Goal: Task Accomplishment & Management: Complete application form

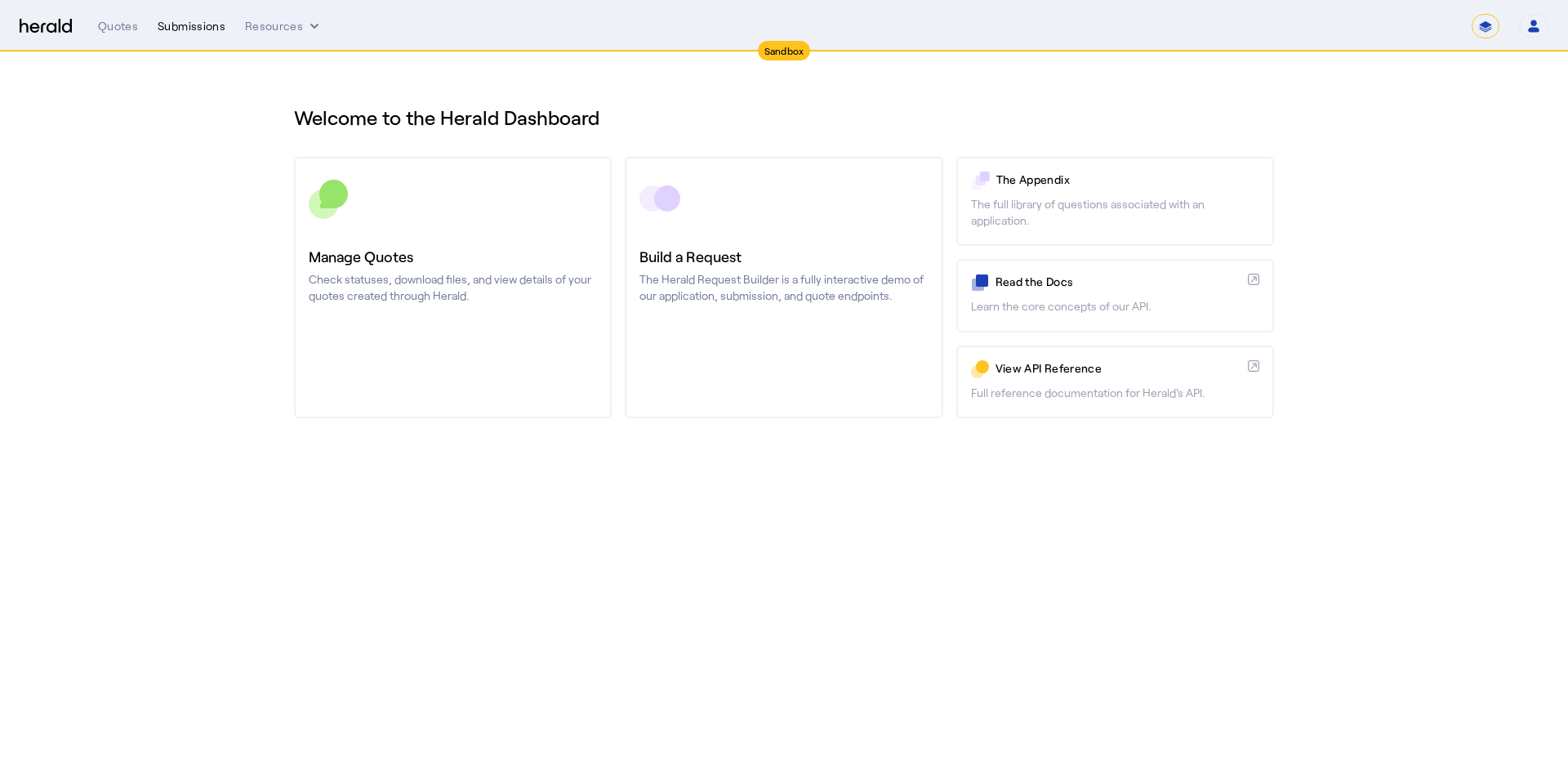
click at [165, 29] on div "Submissions" at bounding box center [191, 26] width 67 height 16
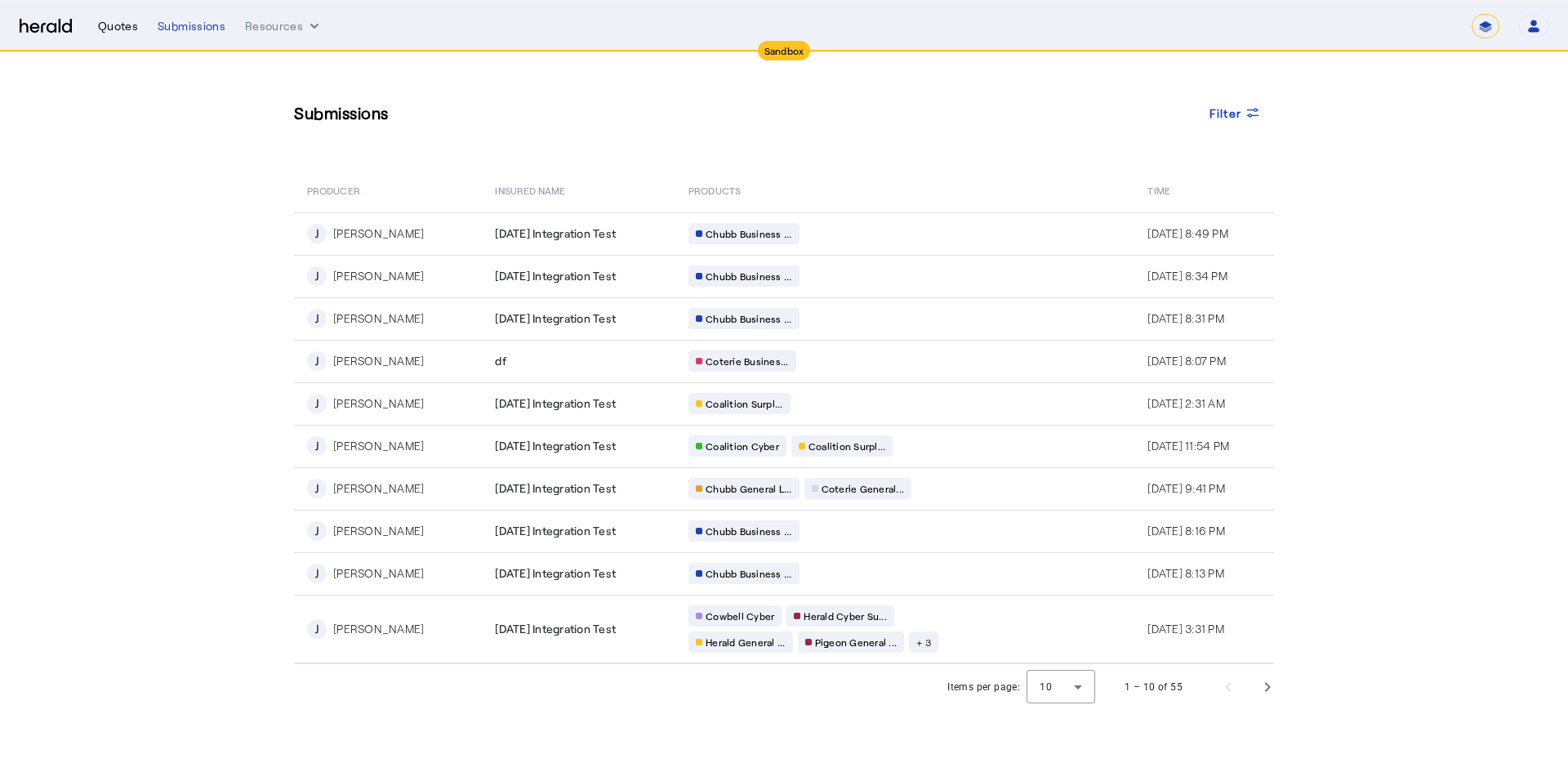
click at [127, 28] on div "Quotes" at bounding box center [118, 26] width 40 height 16
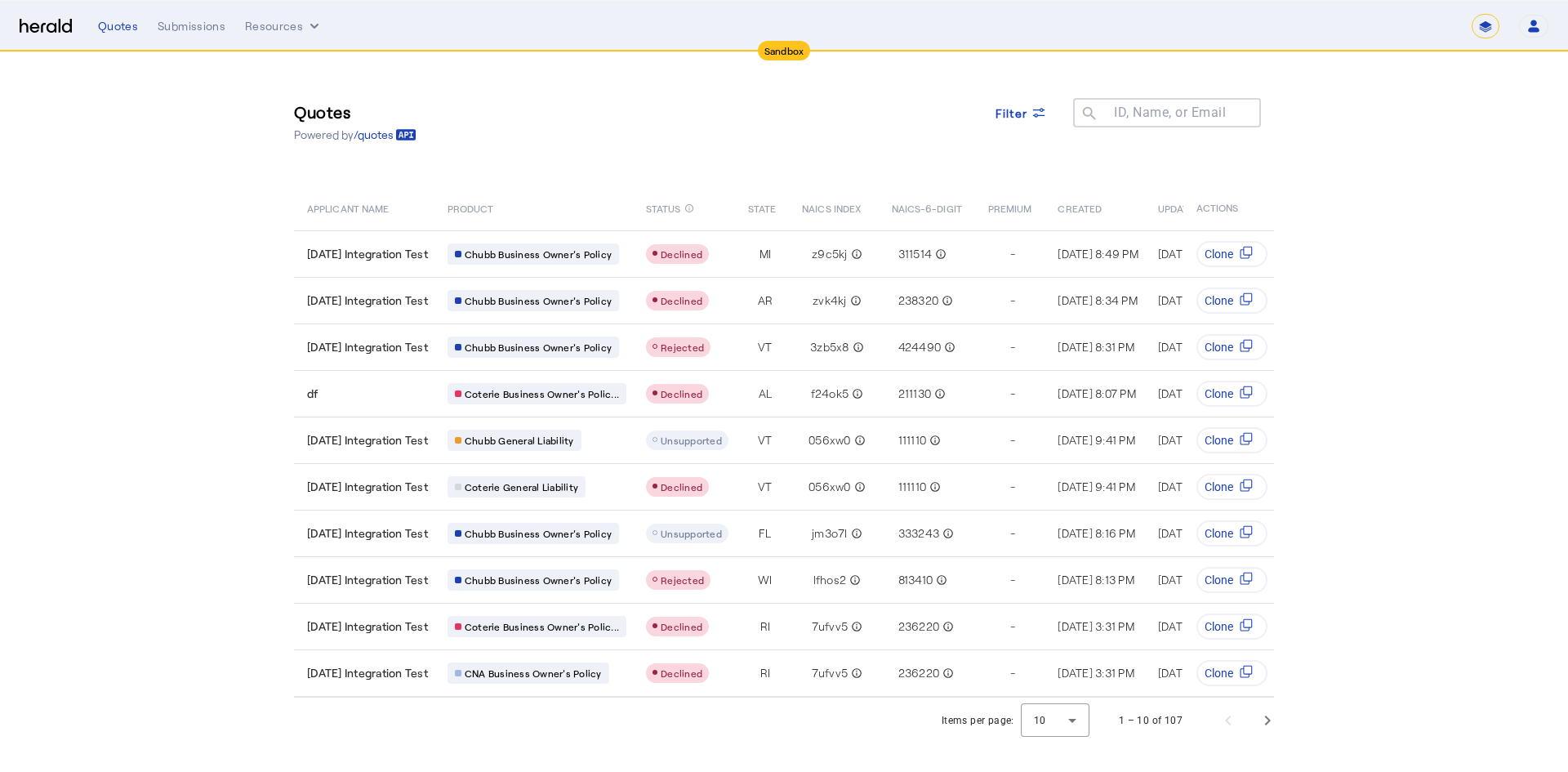
click at [42, 26] on img at bounding box center [46, 27] width 52 height 15
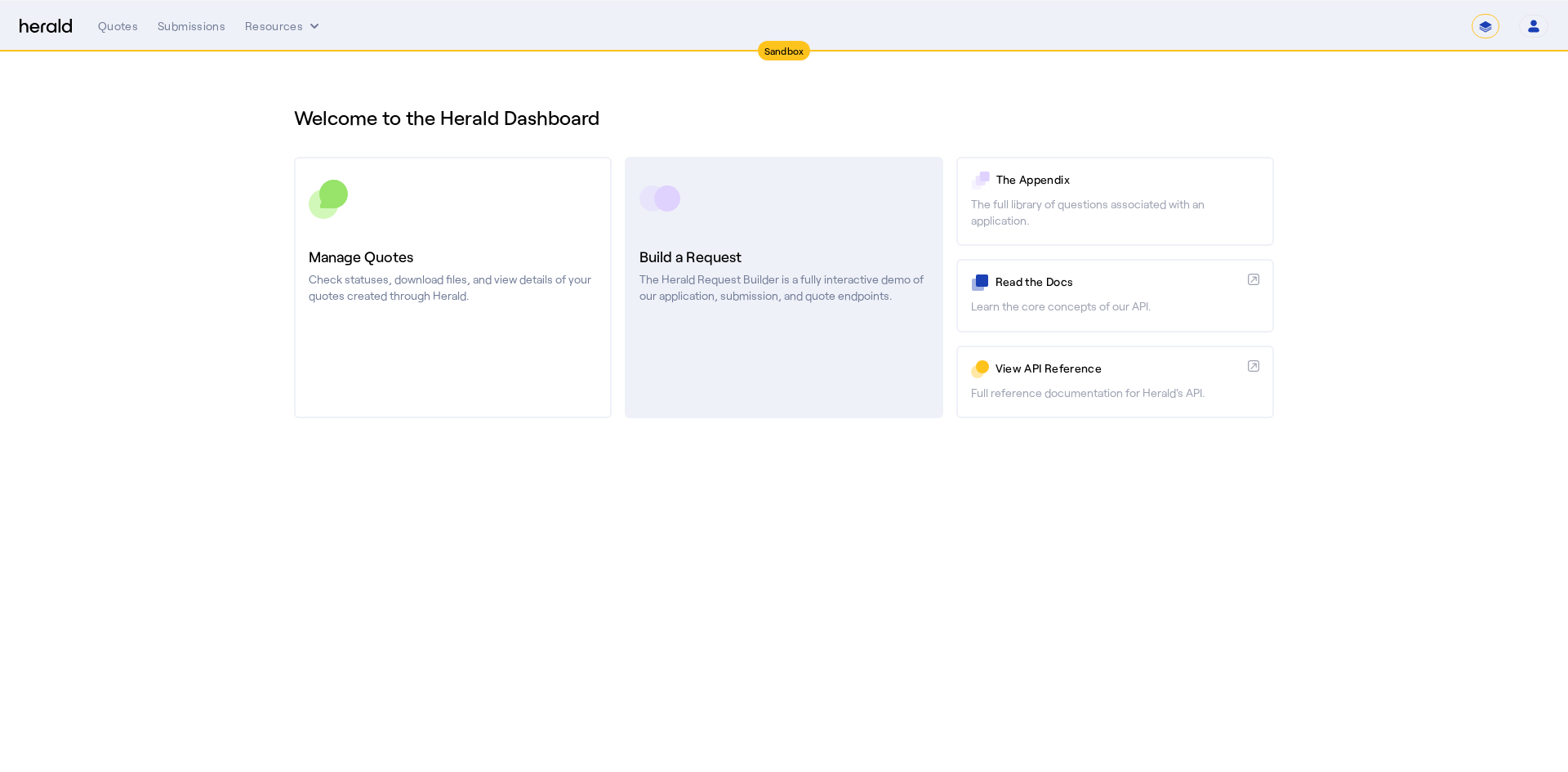
click at [715, 245] on h3 "Build a Request" at bounding box center [783, 257] width 288 height 23
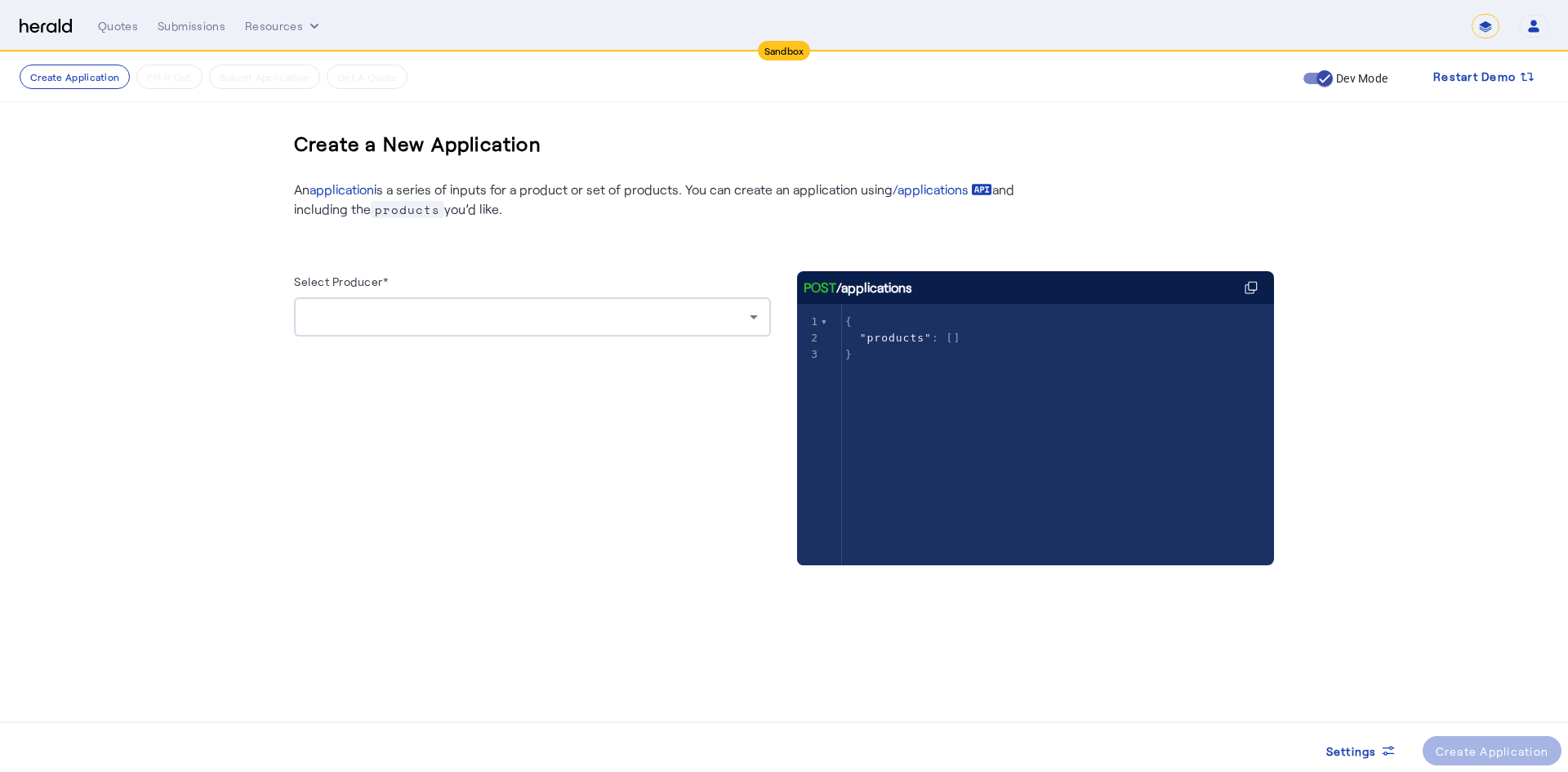
click at [376, 305] on div at bounding box center [532, 317] width 450 height 39
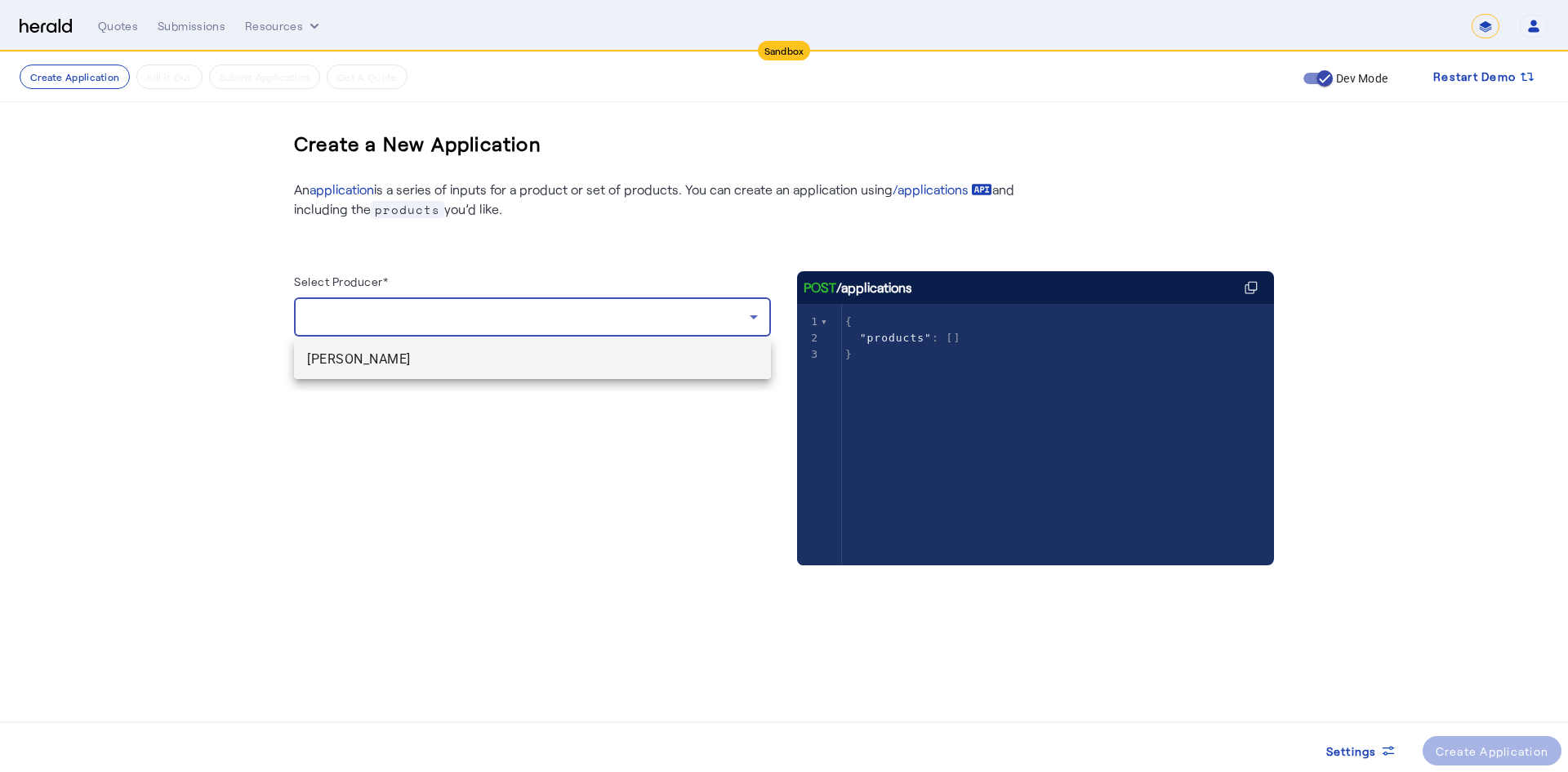
click at [377, 363] on span "[PERSON_NAME]" at bounding box center [532, 359] width 450 height 20
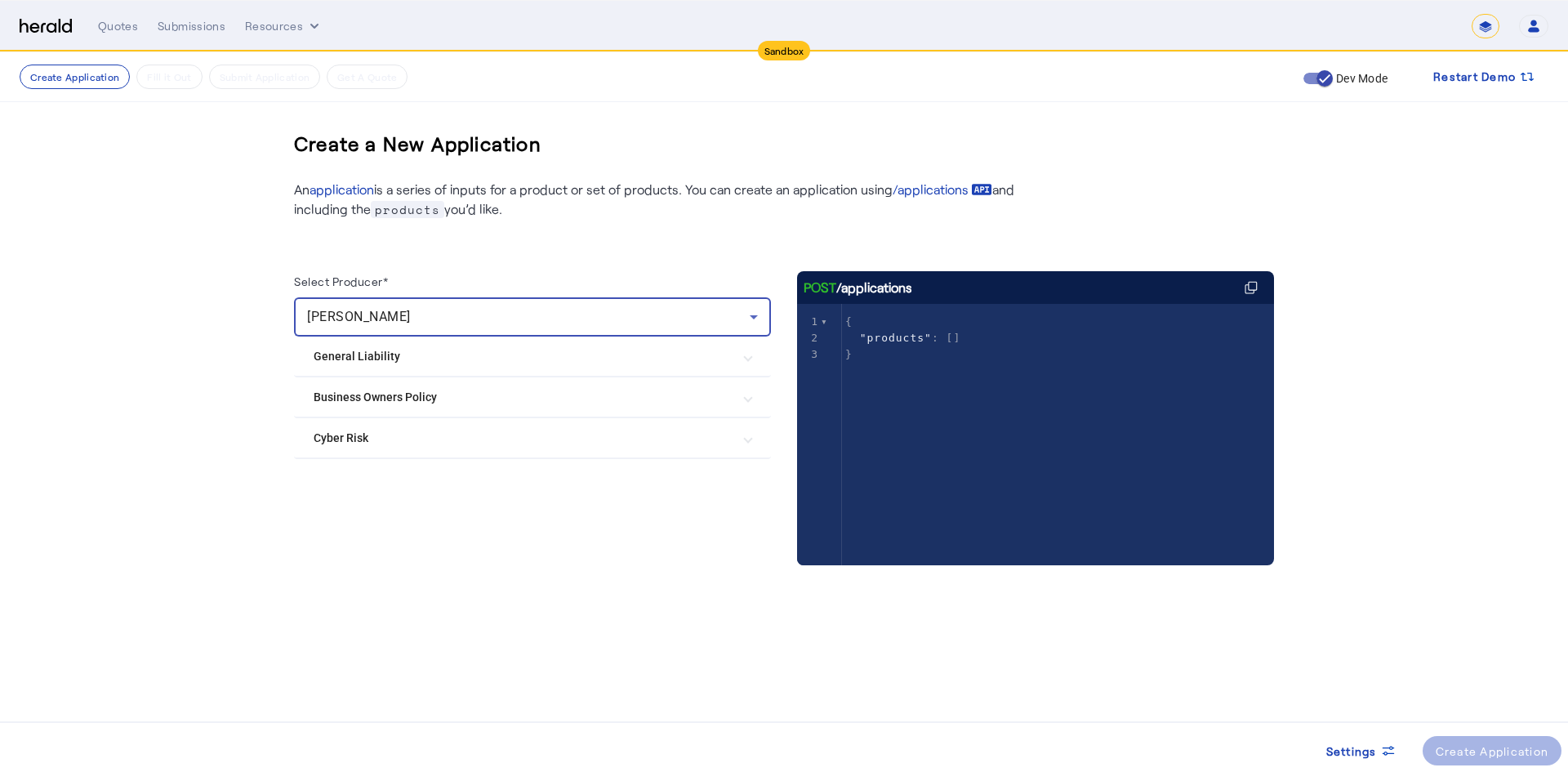
click at [362, 438] on Risk "Cyber Risk" at bounding box center [523, 438] width 418 height 17
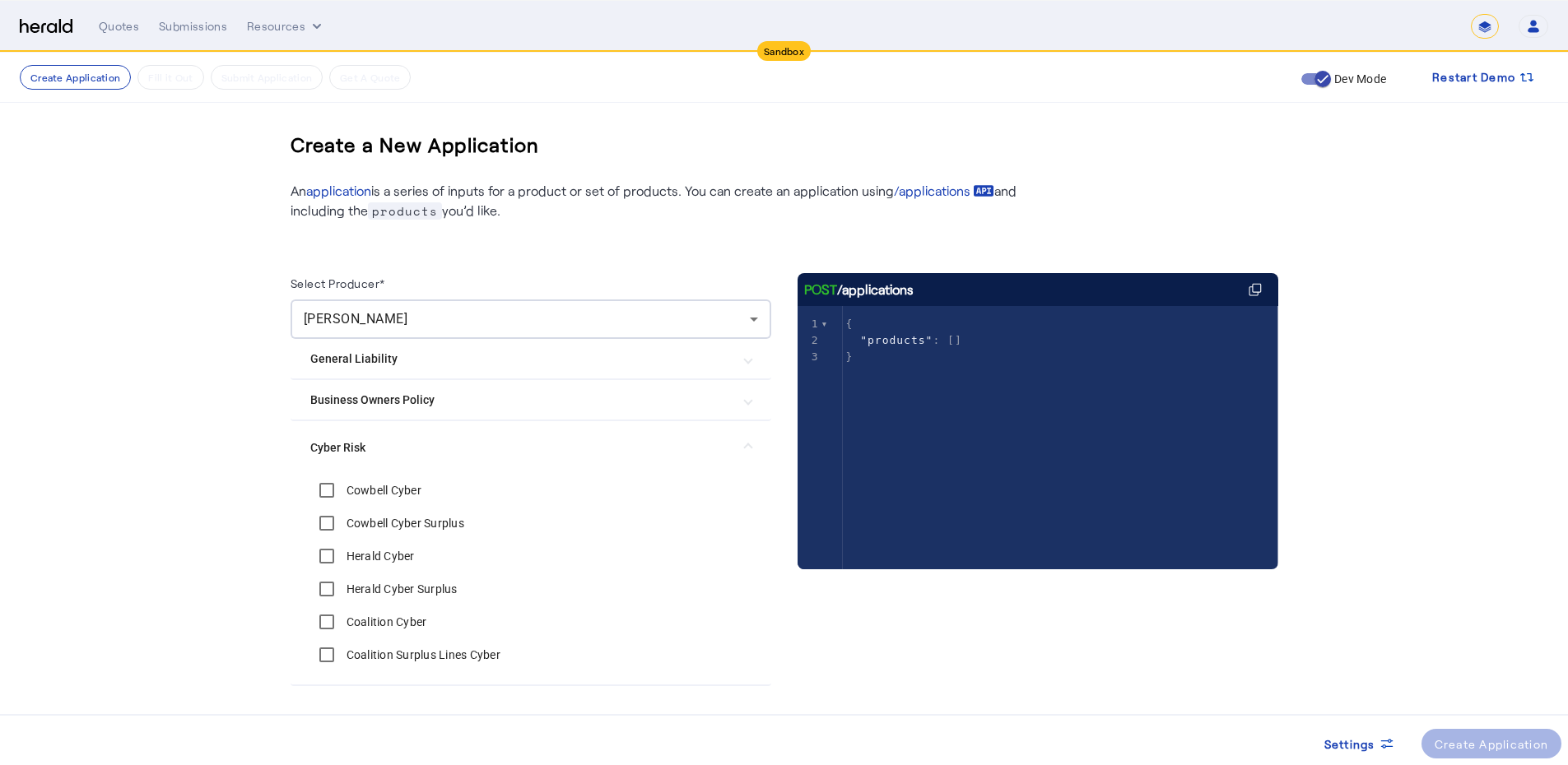
click at [400, 491] on label "Cowbell Cyber" at bounding box center [382, 489] width 79 height 16
click at [1459, 739] on div "Create Application" at bounding box center [1491, 744] width 114 height 17
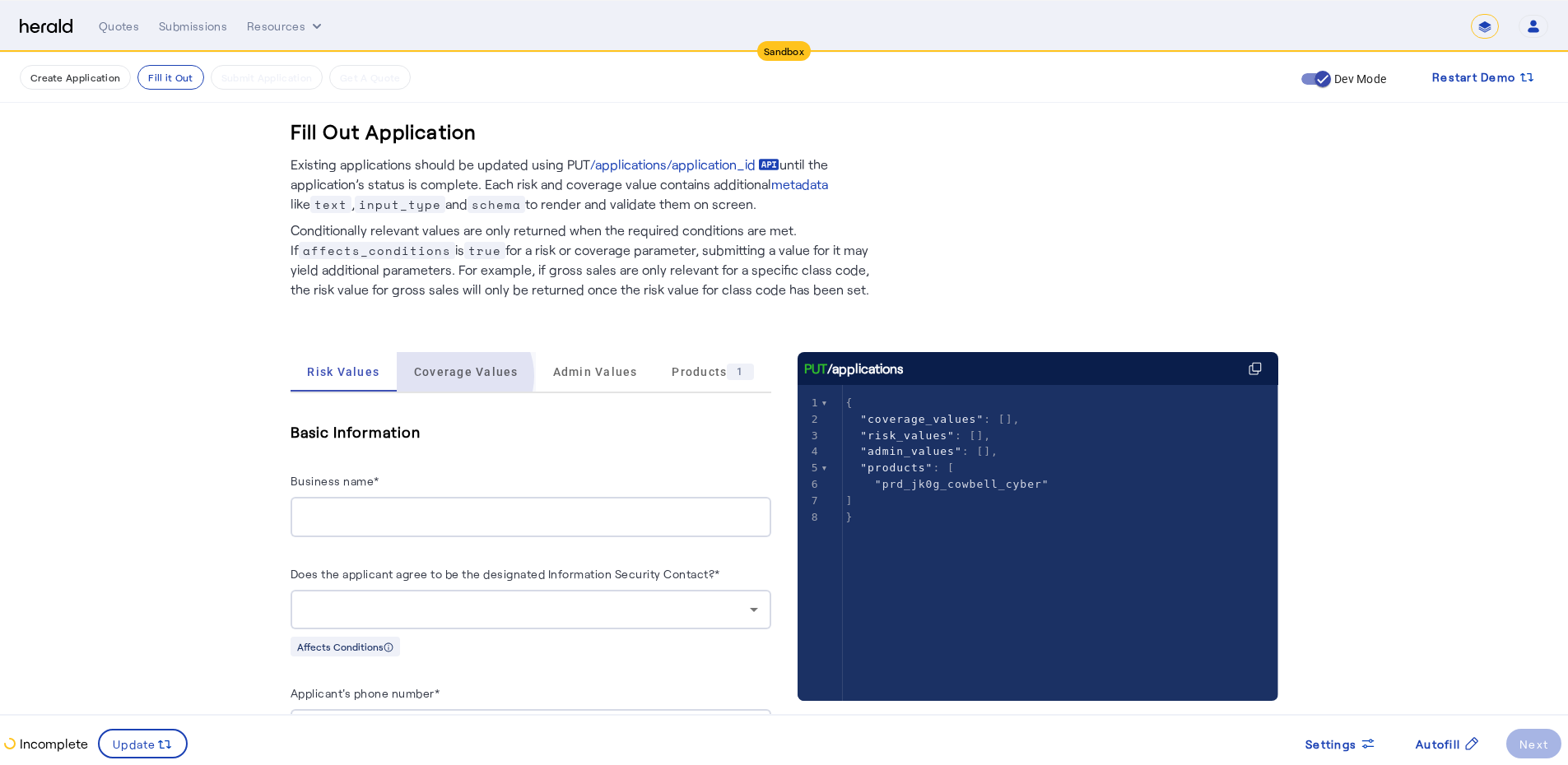
click at [462, 376] on span "Coverage Values" at bounding box center [466, 371] width 104 height 11
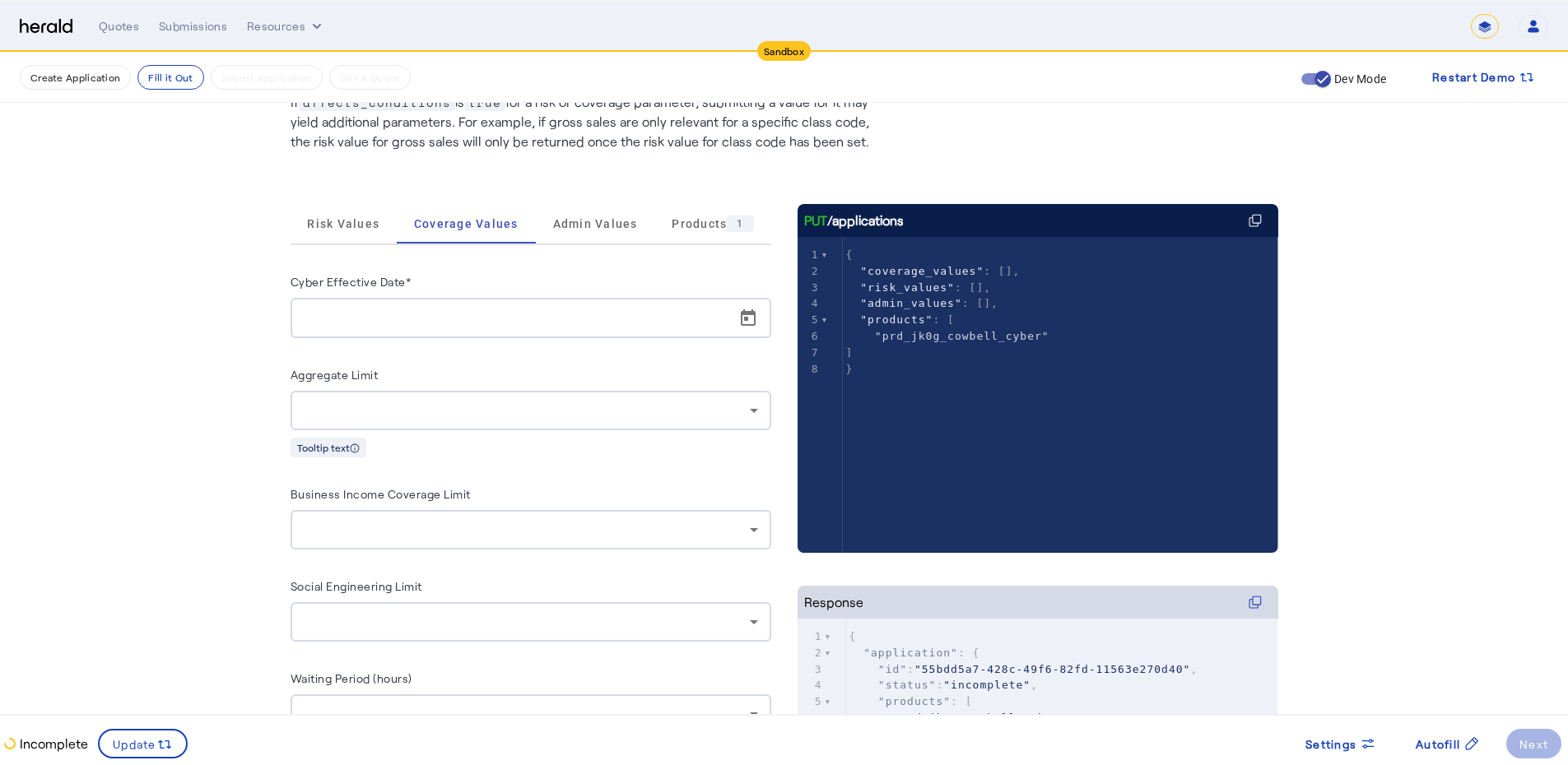
scroll to position [247, 0]
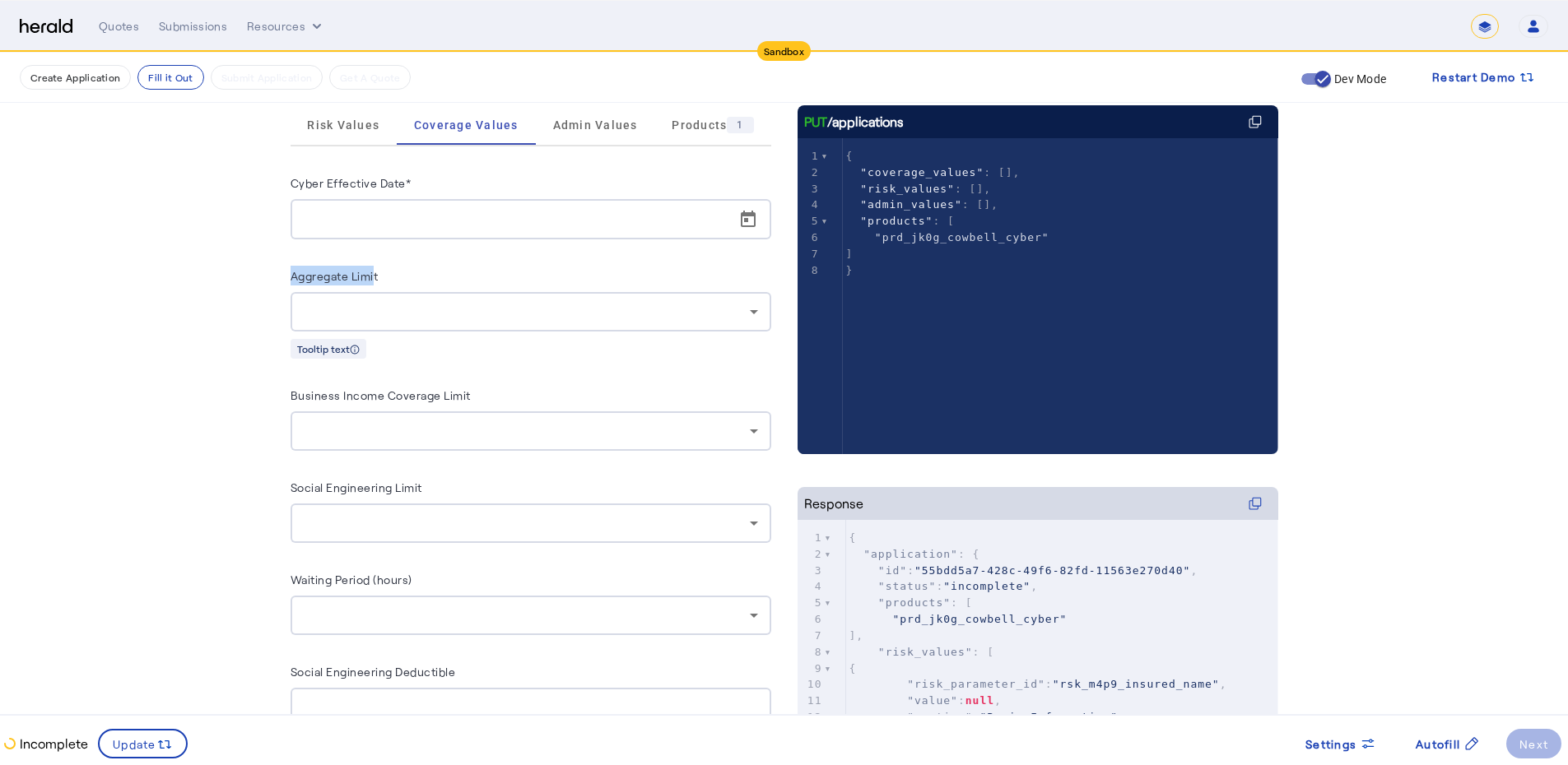
drag, startPoint x: 295, startPoint y: 271, endPoint x: 382, endPoint y: 280, distance: 87.5
click at [382, 280] on div "Fill Out Application Existing applications should be updated using PUT /applica…" at bounding box center [784, 405] width 1054 height 1199
drag, startPoint x: 468, startPoint y: 393, endPoint x: 284, endPoint y: 447, distance: 191.8
click at [274, 398] on div "Fill Out Application Existing applications should be updated using PUT /applica…" at bounding box center [784, 405] width 1054 height 1199
drag, startPoint x: 301, startPoint y: 487, endPoint x: 400, endPoint y: 546, distance: 115.2
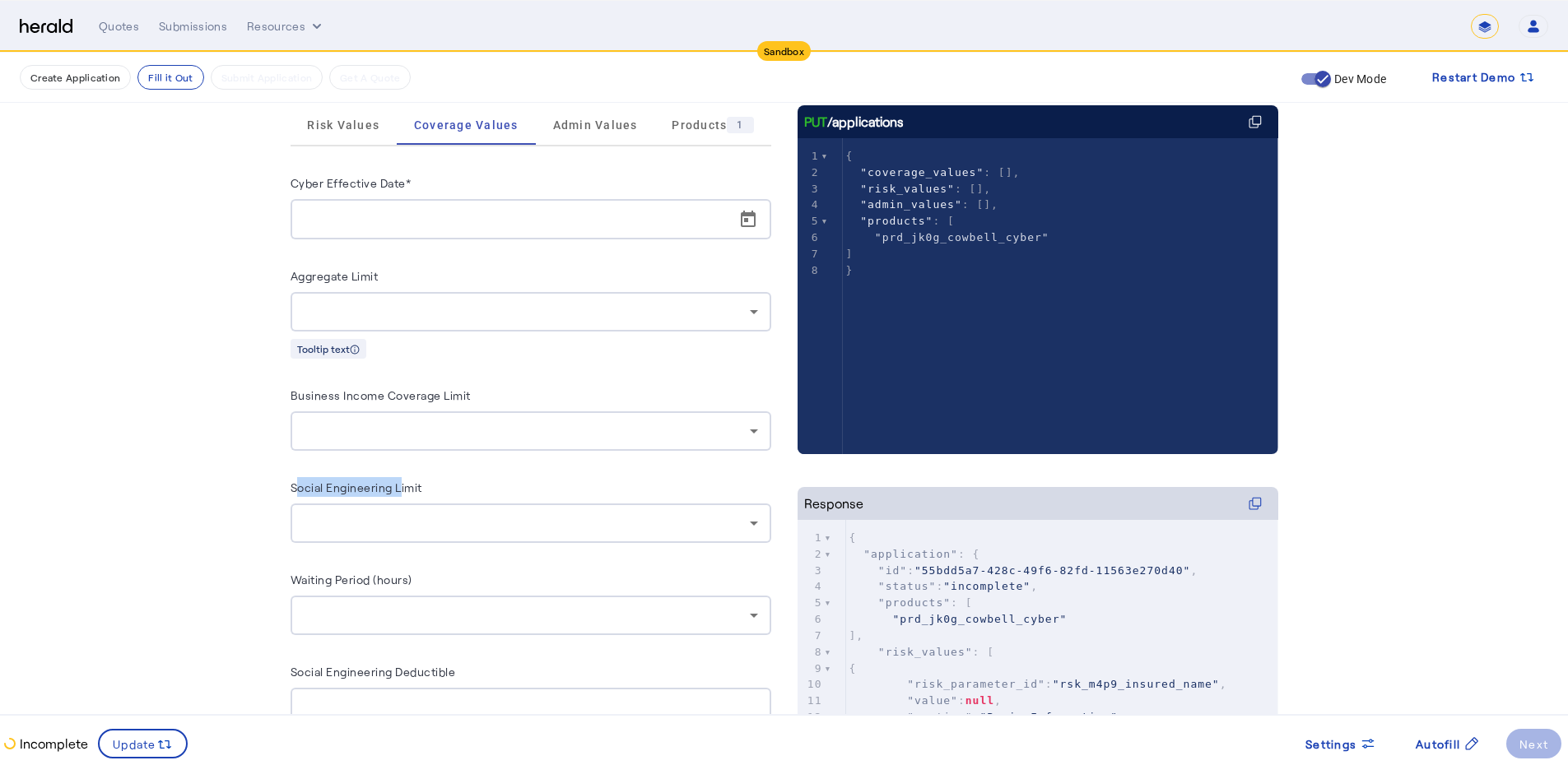
click at [409, 491] on label "Social Engineering Limit" at bounding box center [355, 487] width 131 height 14
drag, startPoint x: 423, startPoint y: 573, endPoint x: 269, endPoint y: 602, distance: 156.7
click at [269, 602] on div "Fill Out Application Existing applications should be updated using PUT /applica…" at bounding box center [784, 405] width 1054 height 1199
